Goal: Navigation & Orientation: Find specific page/section

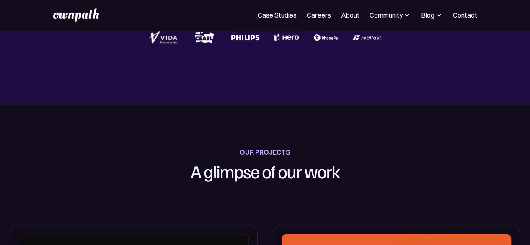
scroll to position [234, 0]
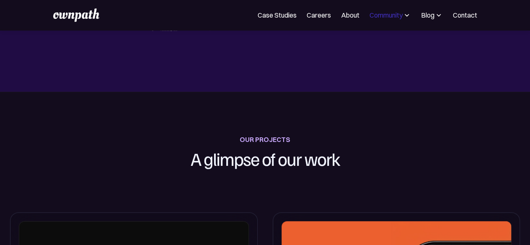
click at [395, 15] on div "Community" at bounding box center [385, 15] width 33 height 10
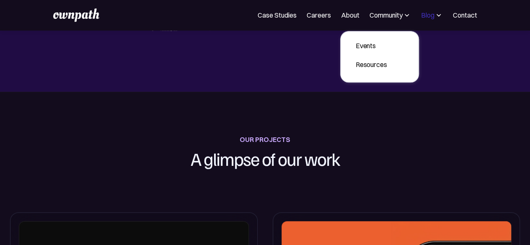
click at [428, 16] on div "Blog" at bounding box center [427, 15] width 13 height 10
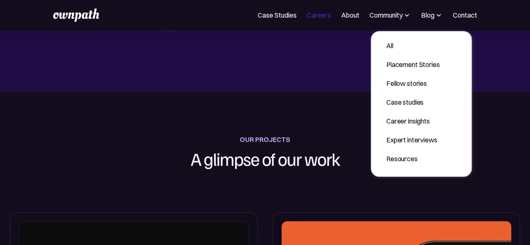
click at [324, 12] on link "Careers" at bounding box center [319, 15] width 24 height 10
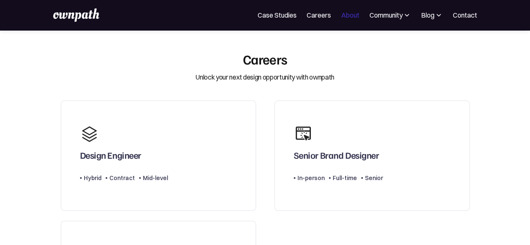
click at [346, 19] on link "About" at bounding box center [350, 15] width 18 height 10
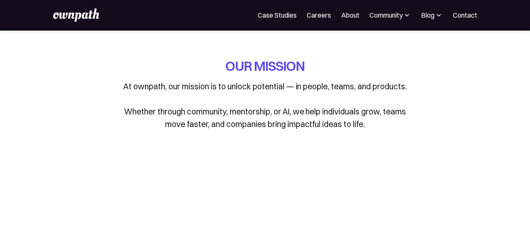
click at [74, 12] on img at bounding box center [76, 14] width 46 height 13
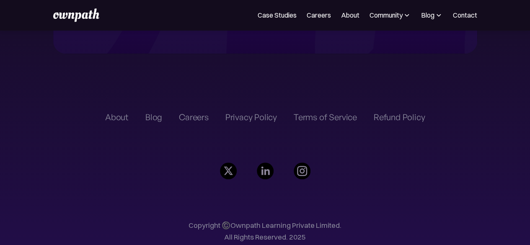
scroll to position [1920, 0]
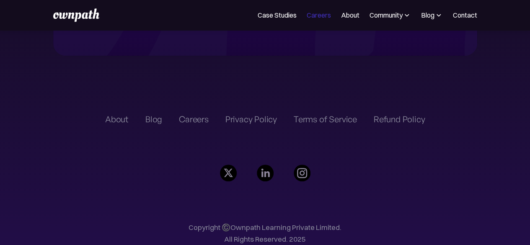
click at [311, 12] on link "Careers" at bounding box center [319, 15] width 24 height 10
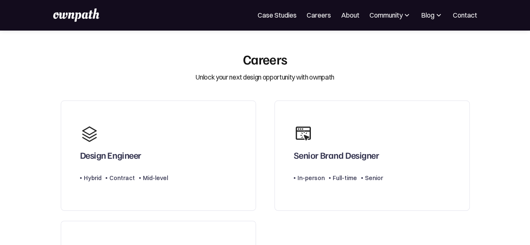
click at [94, 20] on img at bounding box center [76, 14] width 46 height 13
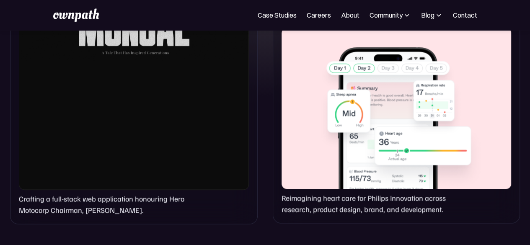
scroll to position [647, 0]
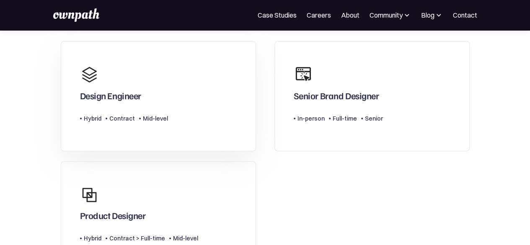
scroll to position [80, 0]
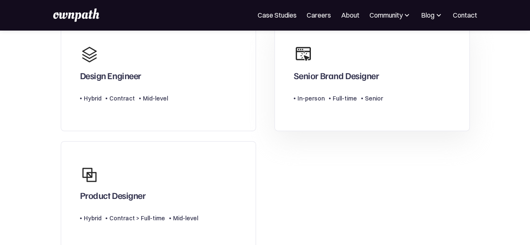
click at [348, 97] on div "Senior Brand Designer Type Level In-person Full-time Senior" at bounding box center [338, 75] width 89 height 67
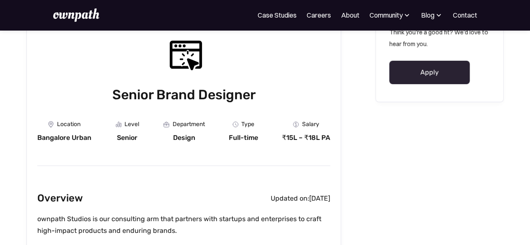
scroll to position [76, 0]
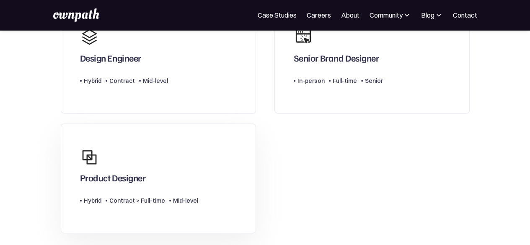
scroll to position [98, 0]
click at [120, 182] on div "Product Designer" at bounding box center [139, 163] width 118 height 39
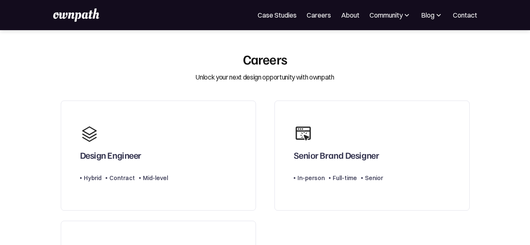
scroll to position [98, 0]
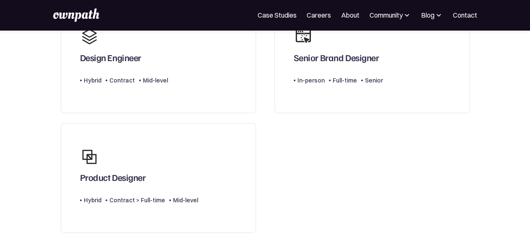
click at [145, 92] on div "Design Engineer Type Level Hybrid Contract Mid-level" at bounding box center [124, 57] width 88 height 67
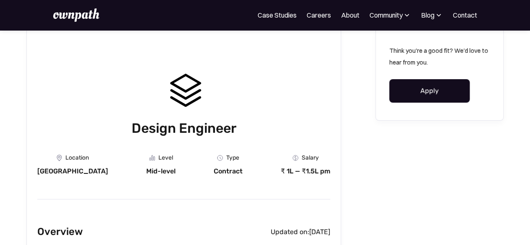
scroll to position [33, 0]
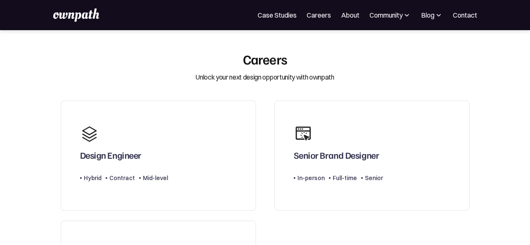
scroll to position [98, 0]
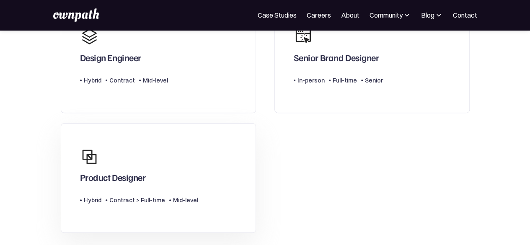
click at [109, 153] on link "Product Designer Type Level Hybrid Contract > Full-time Mid-level" at bounding box center [158, 178] width 195 height 110
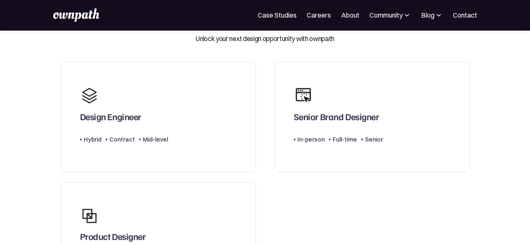
scroll to position [38, 0]
click at [346, 14] on link "About" at bounding box center [350, 15] width 18 height 10
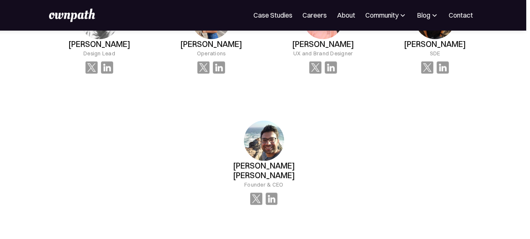
scroll to position [768, 4]
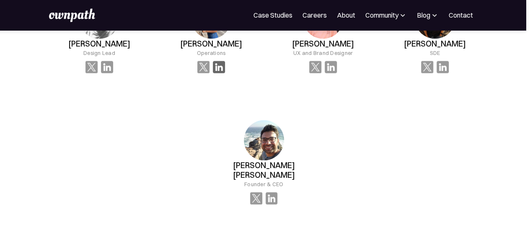
drag, startPoint x: 201, startPoint y: 67, endPoint x: 218, endPoint y: 68, distance: 16.8
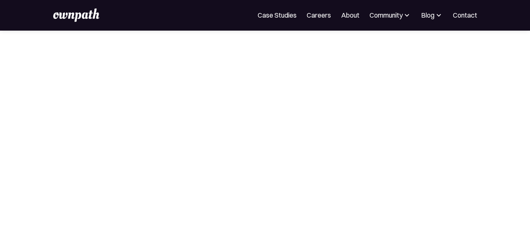
scroll to position [146, 0]
